Goal: Check status

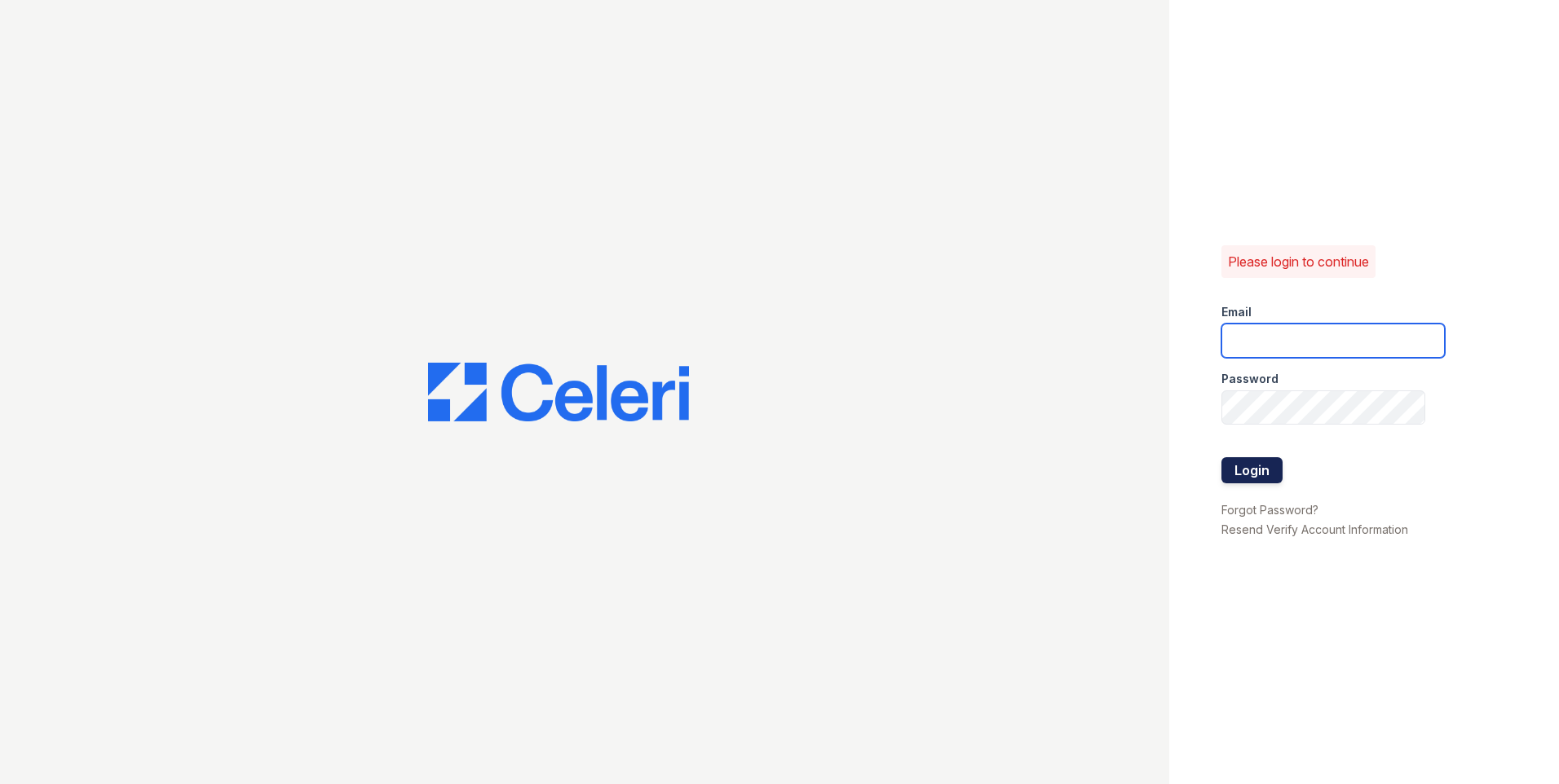
type input "[PERSON_NAME][EMAIL_ADDRESS][PERSON_NAME][DOMAIN_NAME]"
click at [1263, 463] on button "Login" at bounding box center [1252, 469] width 61 height 26
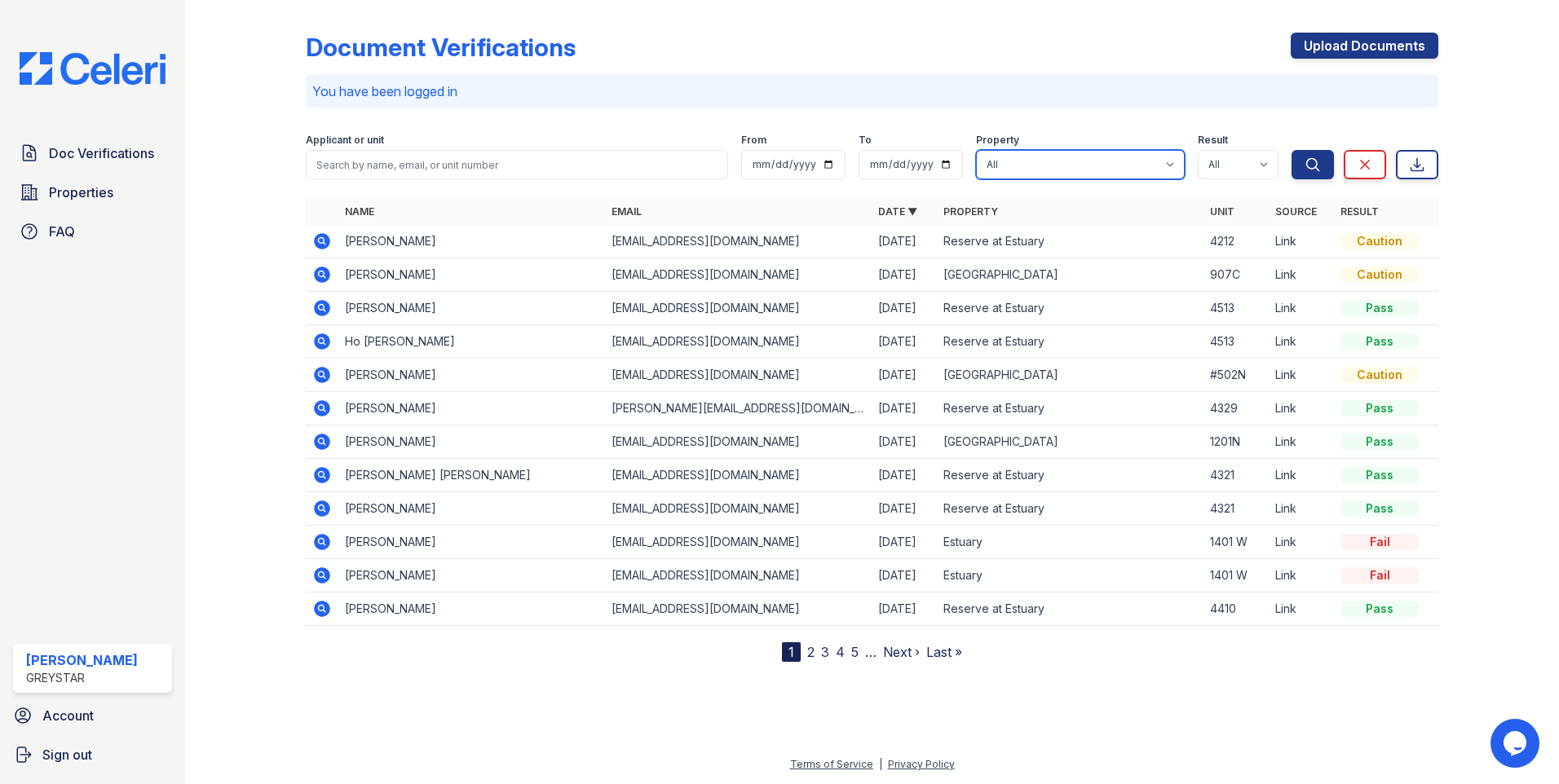
click at [1123, 166] on select "All Estuary Harbor 1500 Hoboken Point Reserve at Estuary" at bounding box center [1081, 164] width 209 height 29
select select "644"
click at [976, 150] on select "All Estuary Harbor 1500 Hoboken Point Reserve at Estuary" at bounding box center [1081, 164] width 209 height 29
click at [1311, 159] on icon "submit" at bounding box center [1313, 163] width 12 height 12
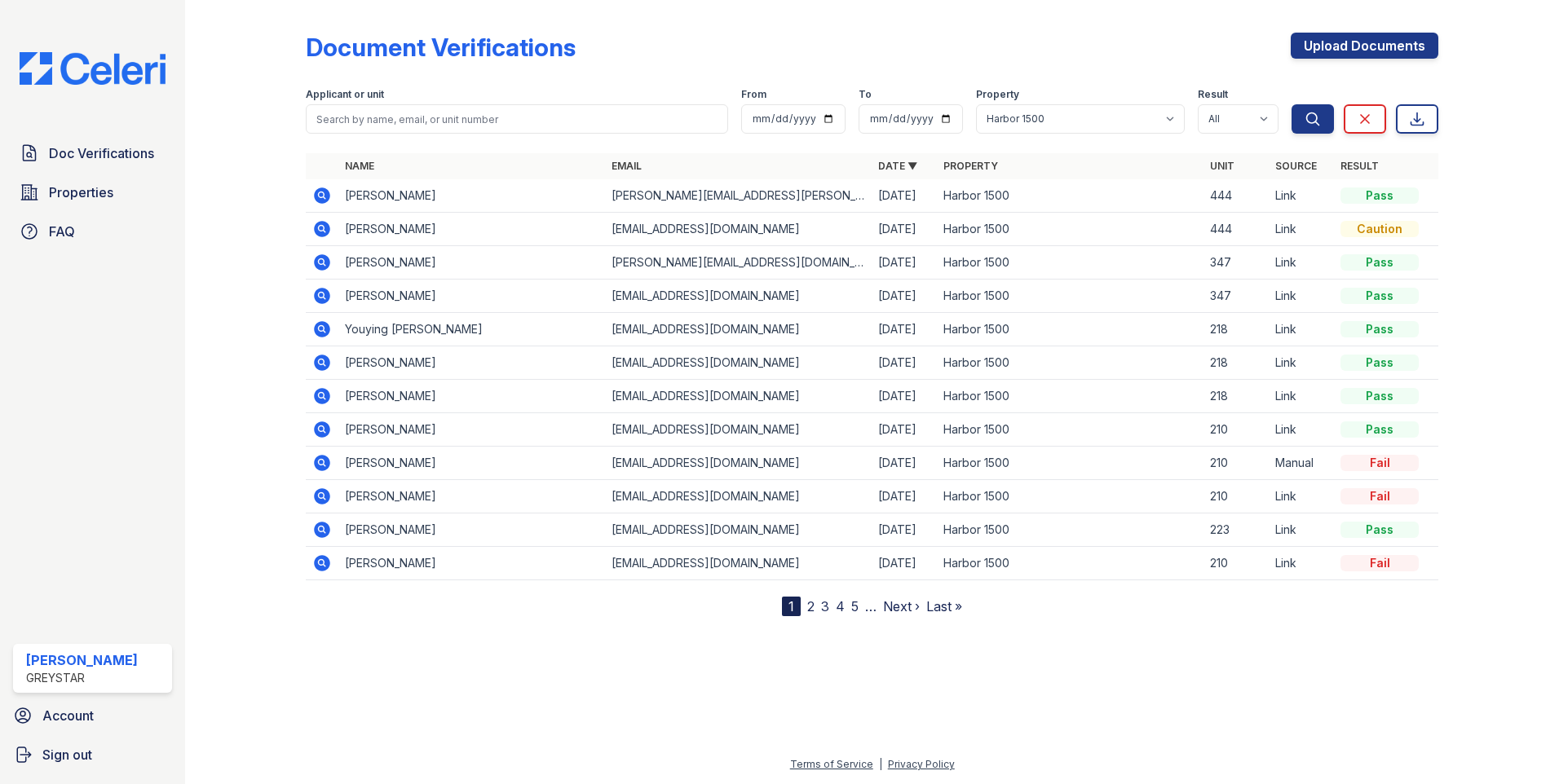
click at [637, 36] on div "Document Verifications Upload Documents" at bounding box center [872, 53] width 1132 height 43
click at [128, 90] on div "Doc Verifications Properties FAQ Jeffrey Alvarez Greystar Account Sign out" at bounding box center [92, 392] width 185 height 784
click at [129, 65] on img at bounding box center [92, 68] width 172 height 32
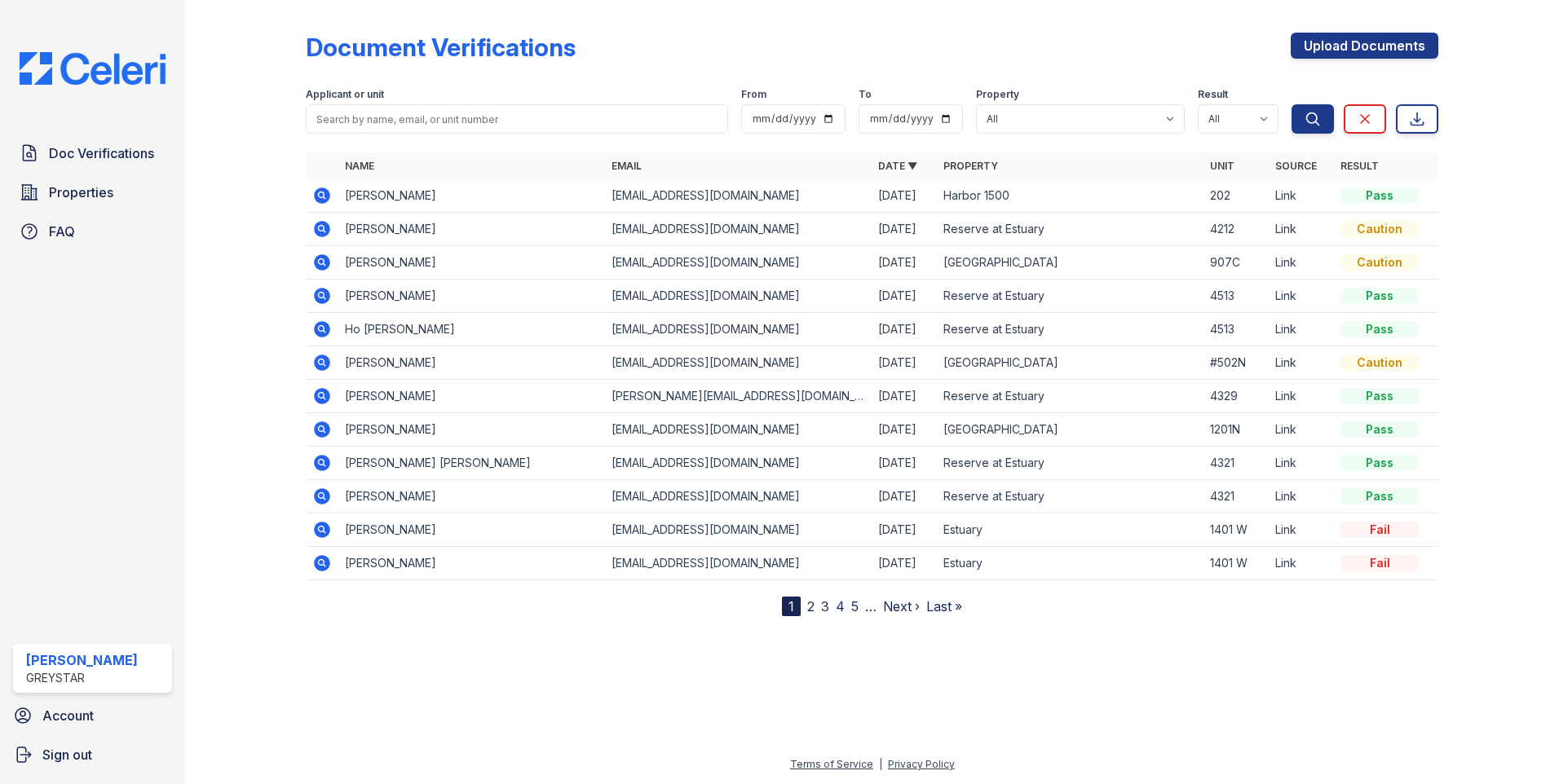
click at [323, 194] on icon at bounding box center [321, 196] width 20 height 20
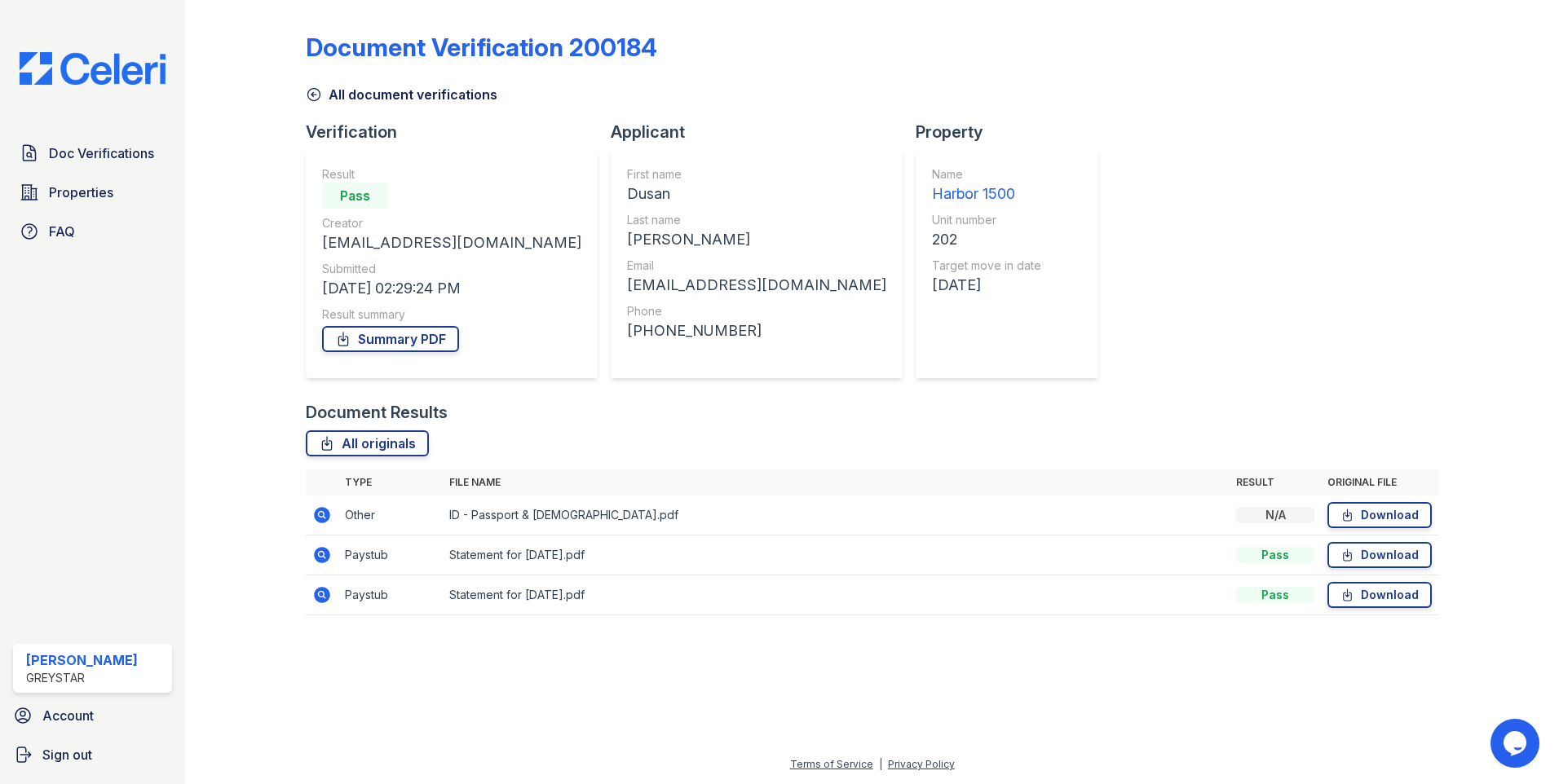
click at [320, 552] on icon at bounding box center [321, 555] width 20 height 20
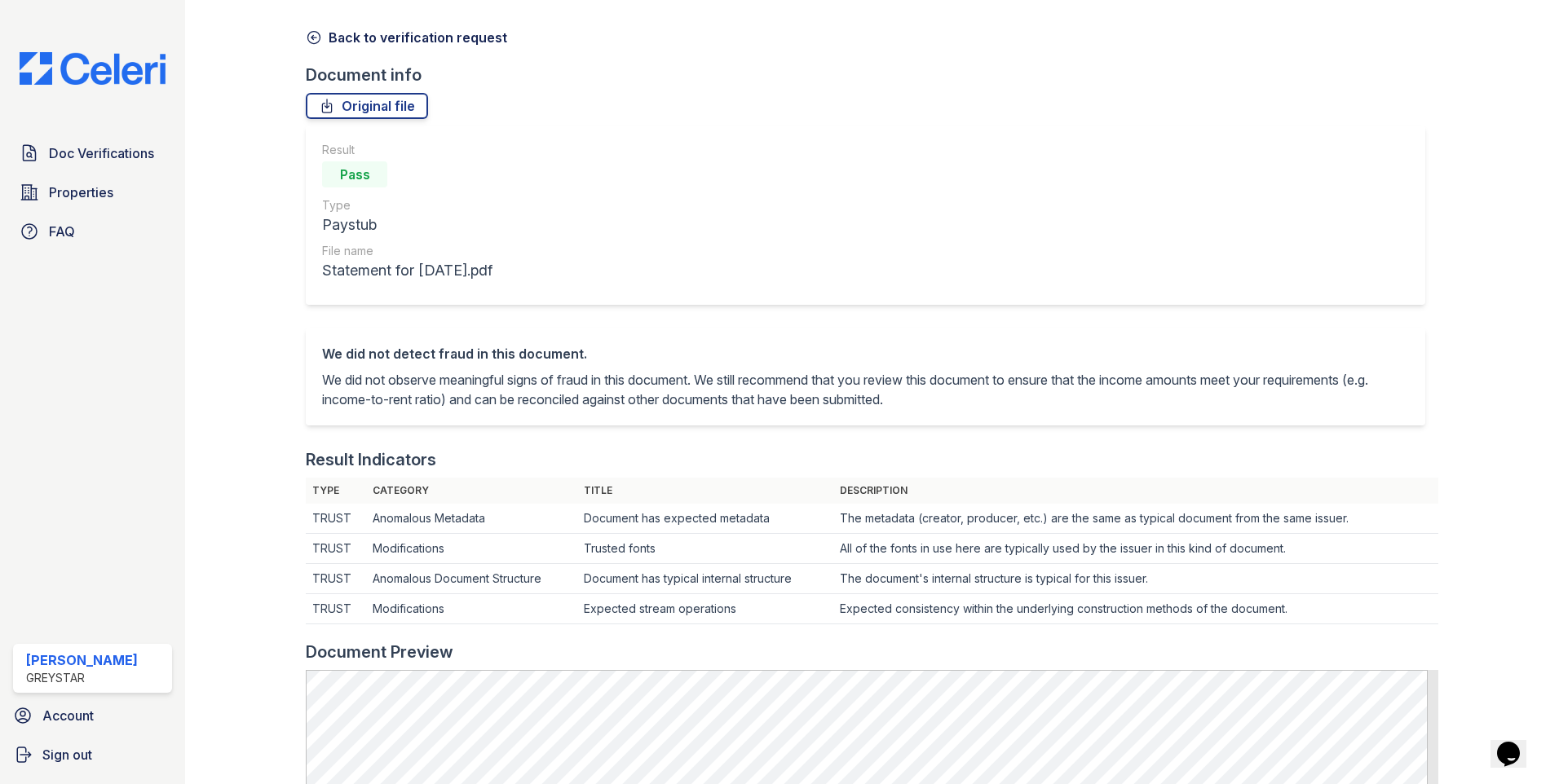
scroll to position [489, 0]
